Goal: Check status: Check status

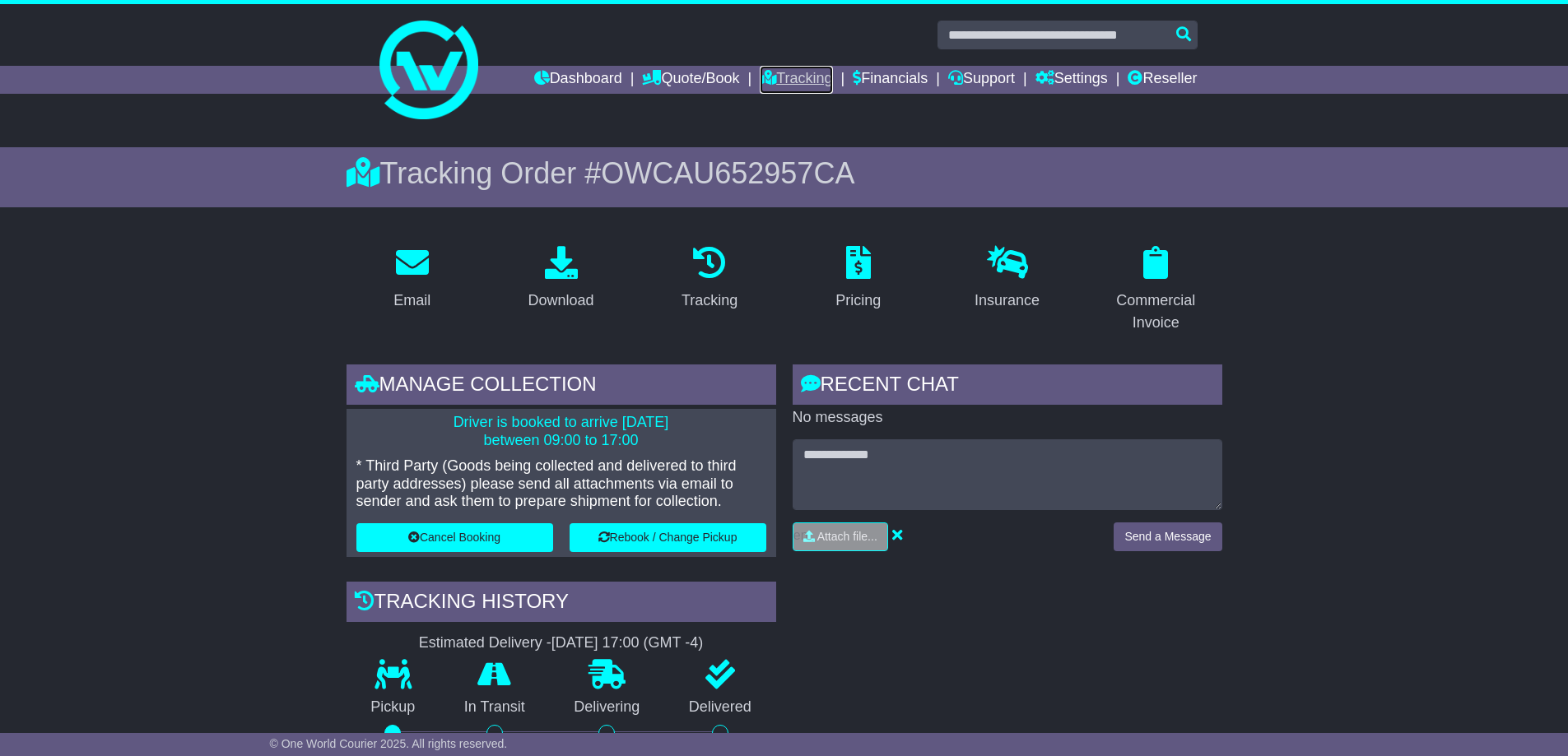
click at [795, 85] on link "Tracking" at bounding box center [796, 80] width 72 height 28
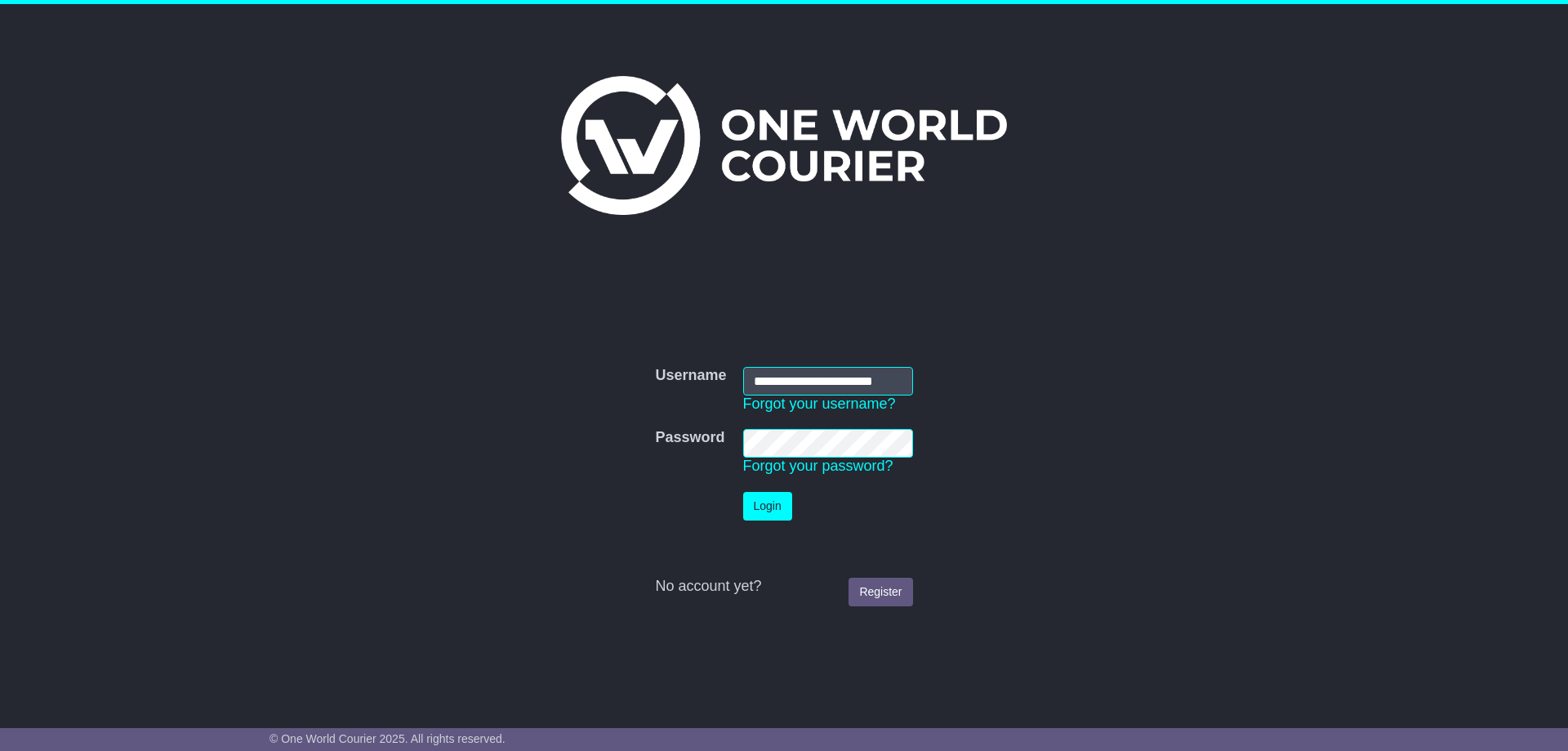
scroll to position [0, 15]
click at [772, 505] on button "Login" at bounding box center [767, 506] width 49 height 28
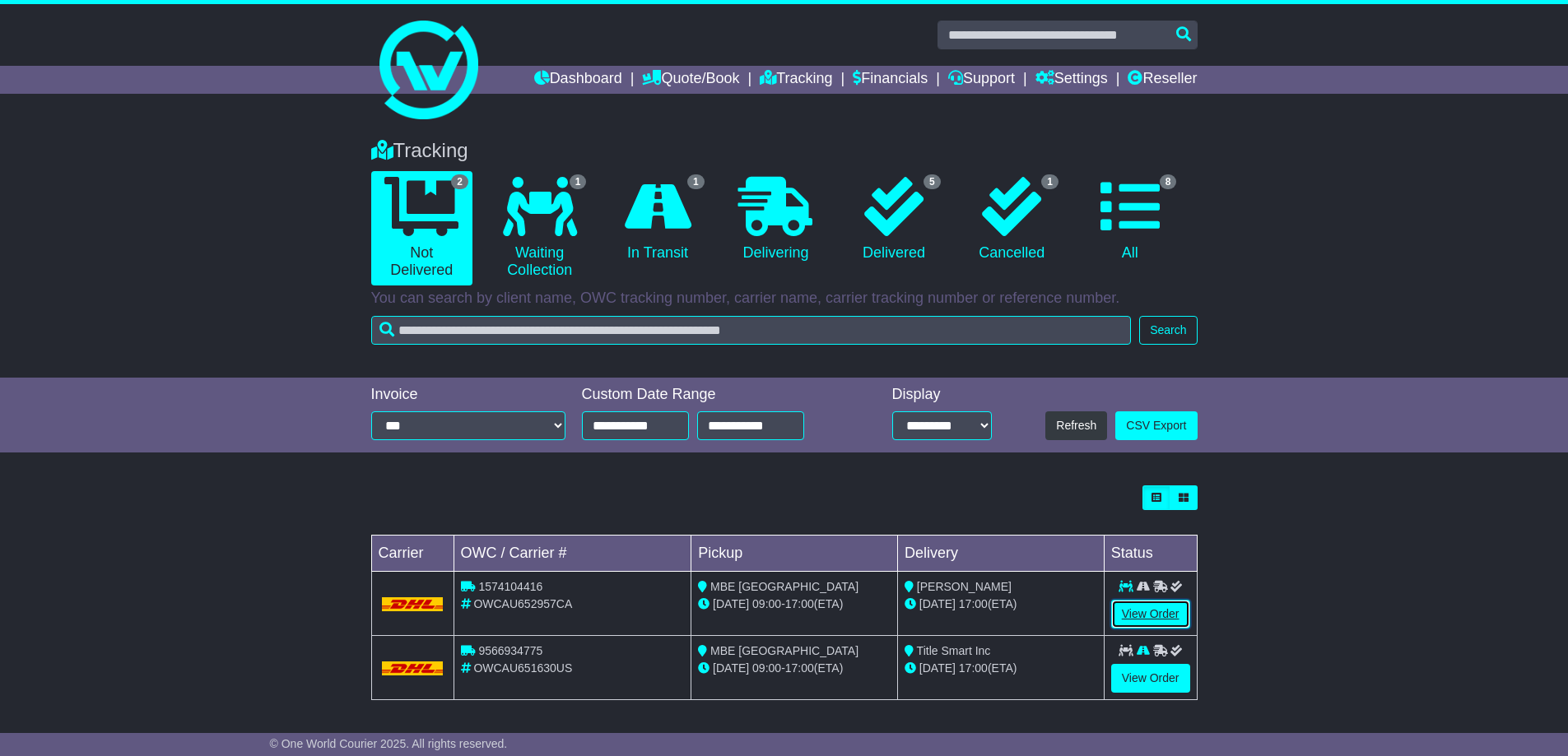
click at [1153, 608] on link "View Order" at bounding box center [1150, 614] width 79 height 28
